Goal: Transaction & Acquisition: Purchase product/service

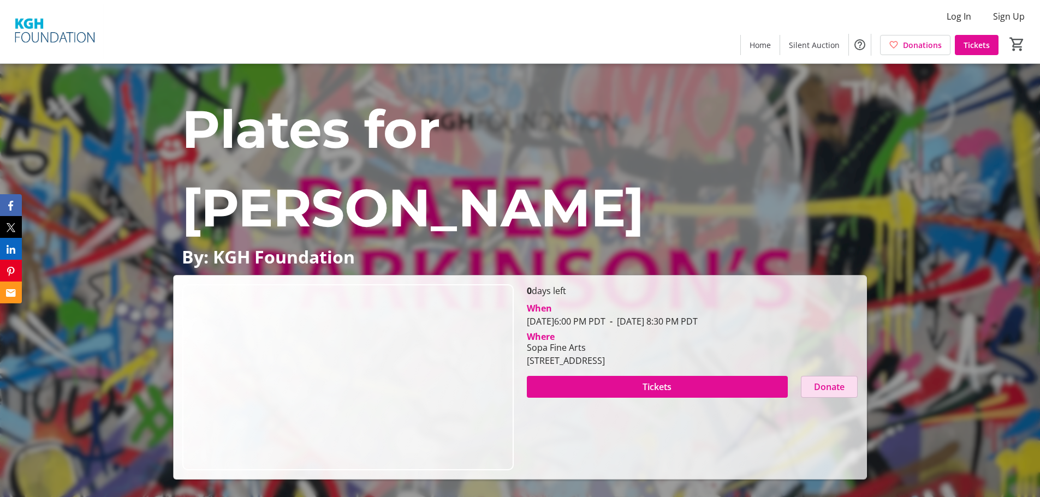
click at [822, 388] on span "Donate" at bounding box center [829, 386] width 31 height 13
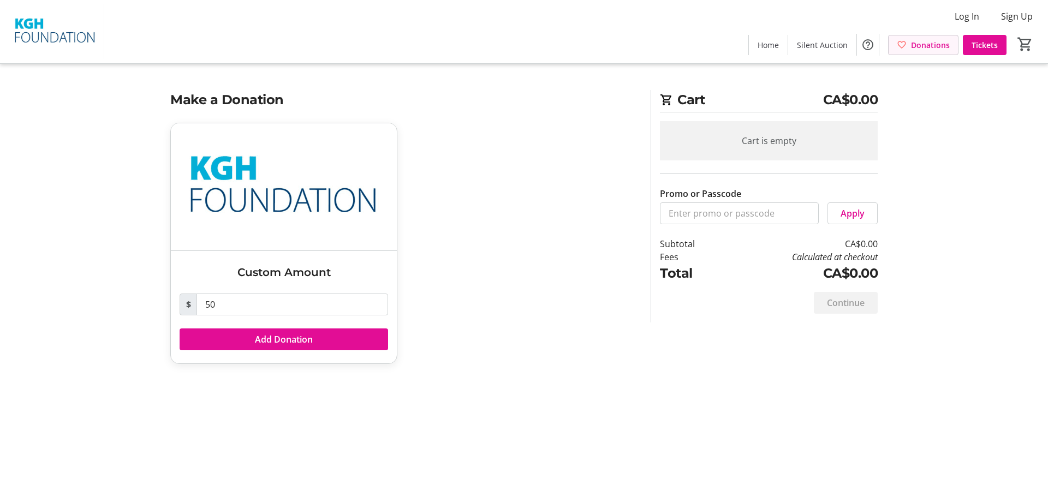
click at [906, 47] on mat-icon at bounding box center [902, 45] width 10 height 10
click at [766, 45] on span "Home" at bounding box center [768, 44] width 21 height 11
